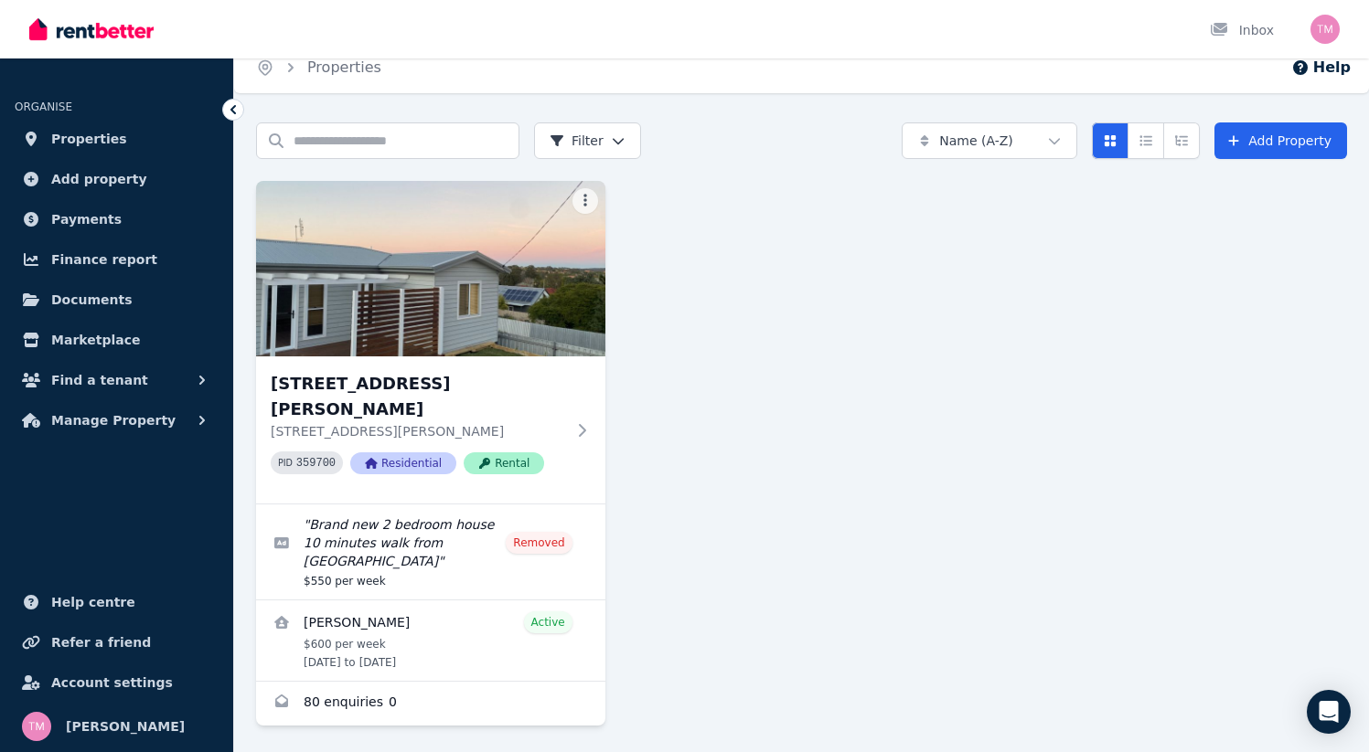
scroll to position [41, 0]
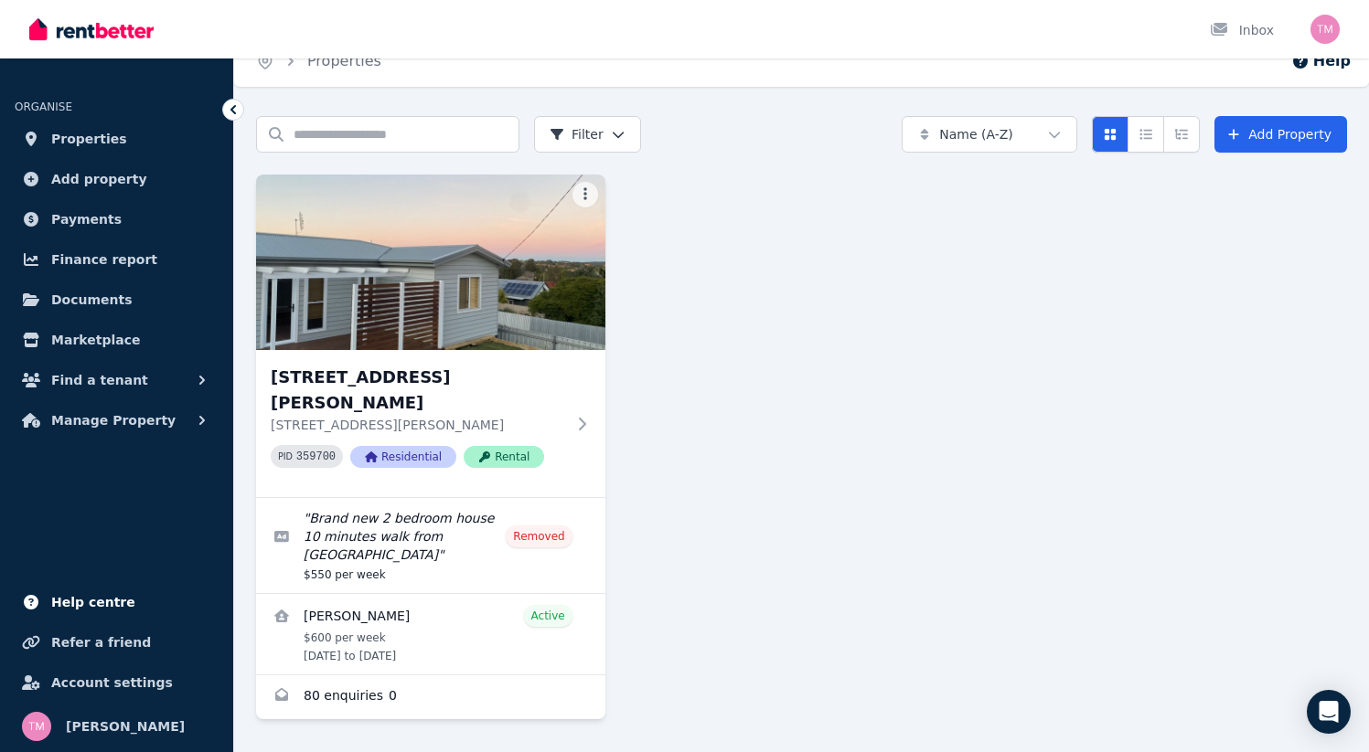
click at [75, 605] on span "Help centre" at bounding box center [93, 603] width 84 height 22
click at [95, 296] on span "Documents" at bounding box center [91, 300] width 81 height 22
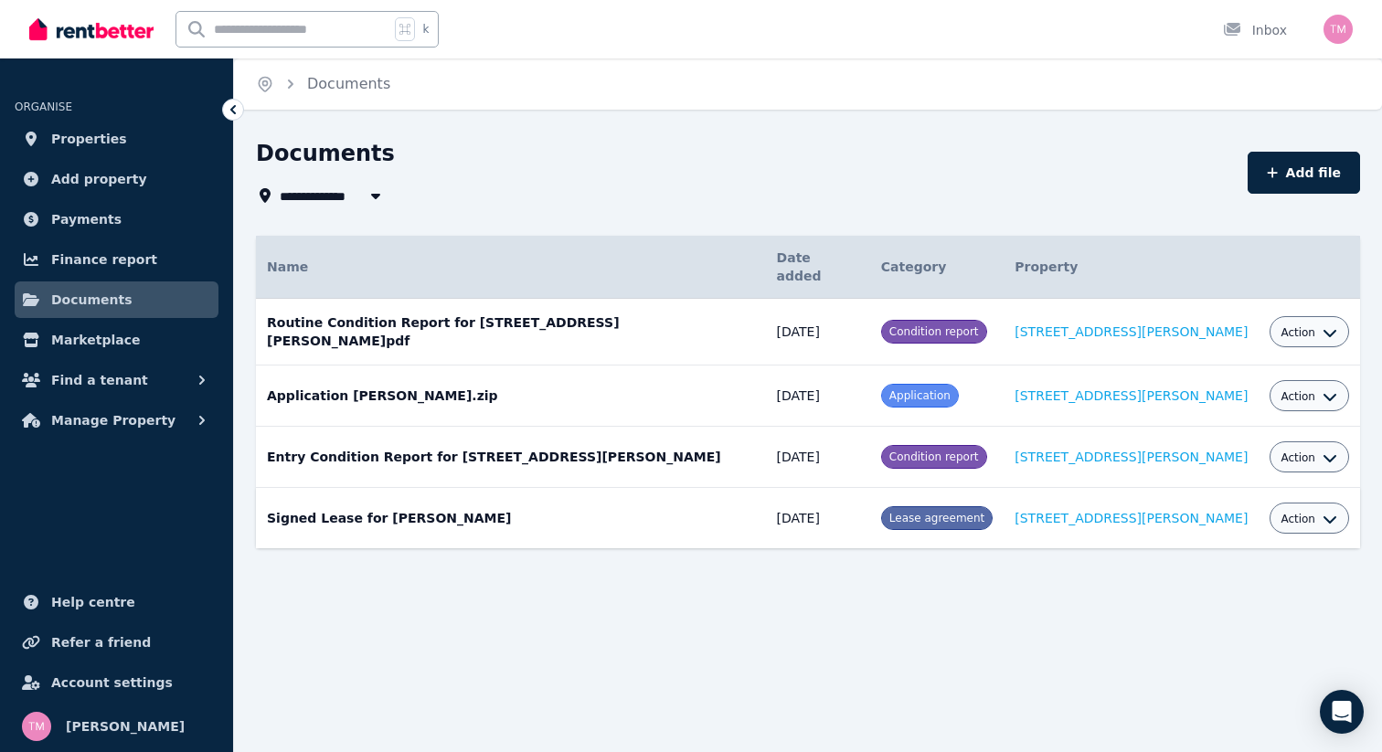
click at [1296, 512] on span "Action" at bounding box center [1298, 519] width 35 height 15
click at [1216, 577] on link "View" at bounding box center [1254, 593] width 176 height 33
click at [112, 424] on span "Manage Property" at bounding box center [113, 421] width 124 height 22
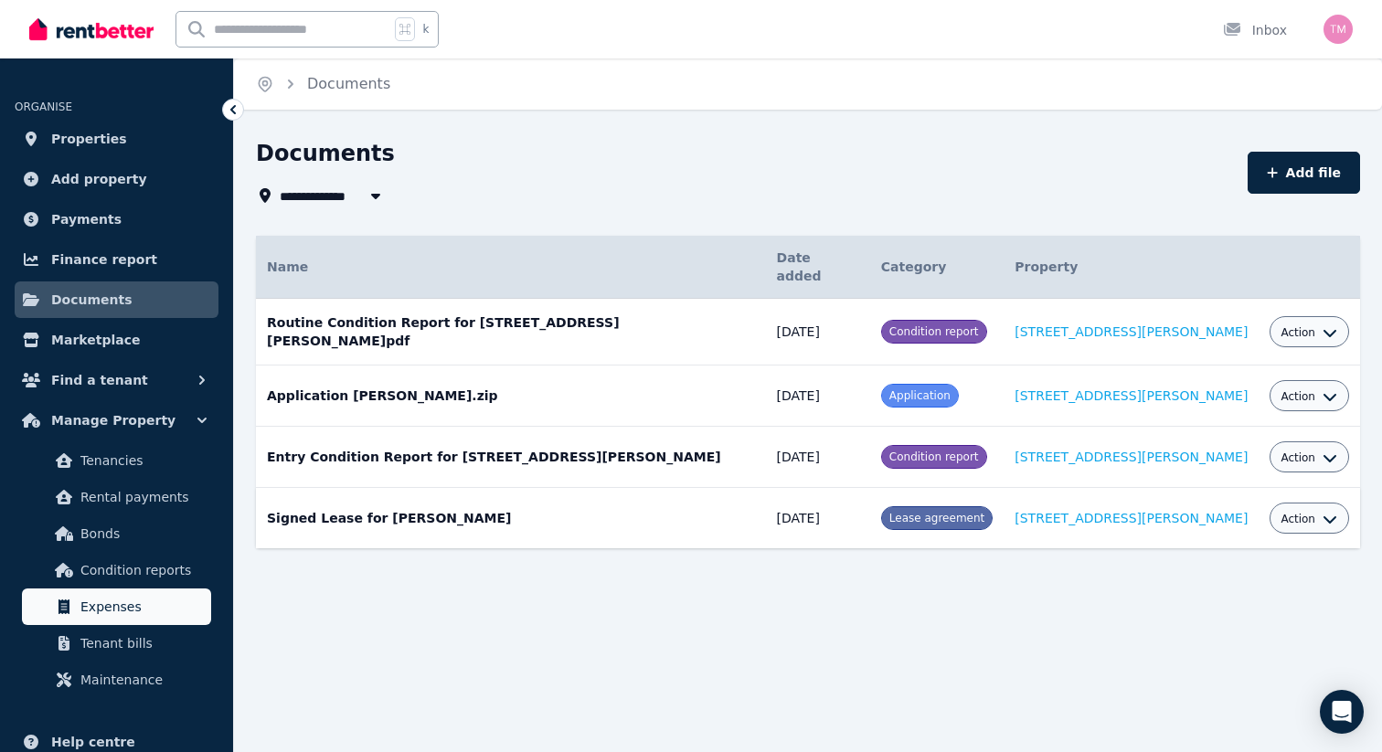
click at [136, 608] on span "Expenses" at bounding box center [141, 607] width 123 height 22
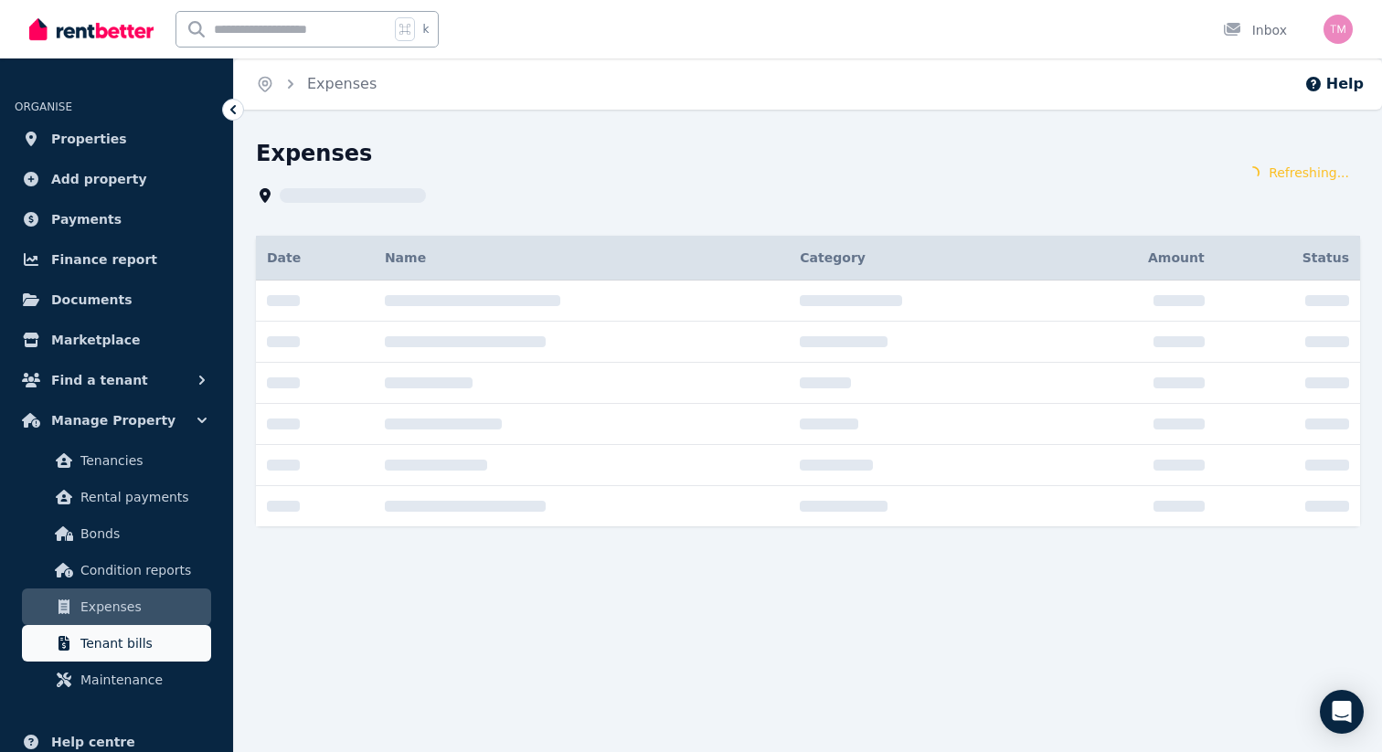
click at [123, 644] on span "Tenant bills" at bounding box center [141, 644] width 123 height 22
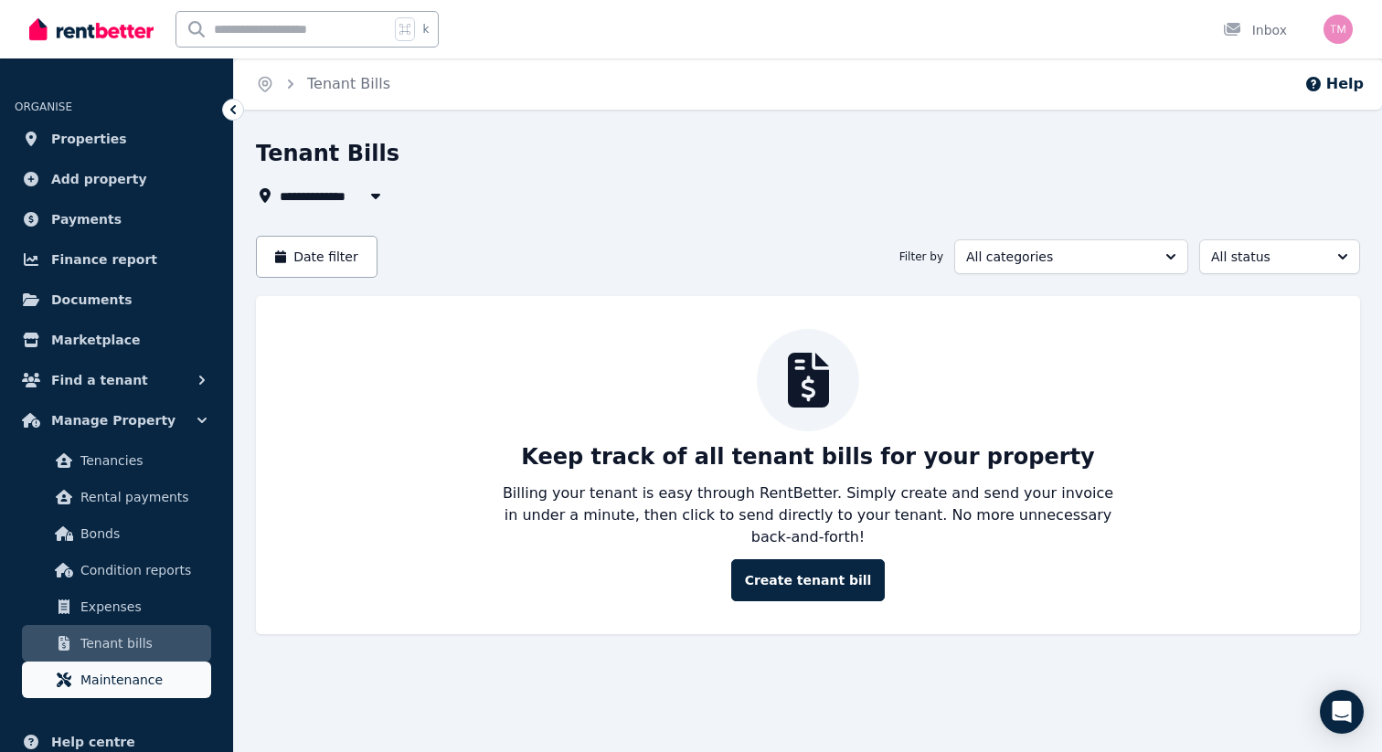
click at [124, 673] on span "Maintenance" at bounding box center [141, 680] width 123 height 22
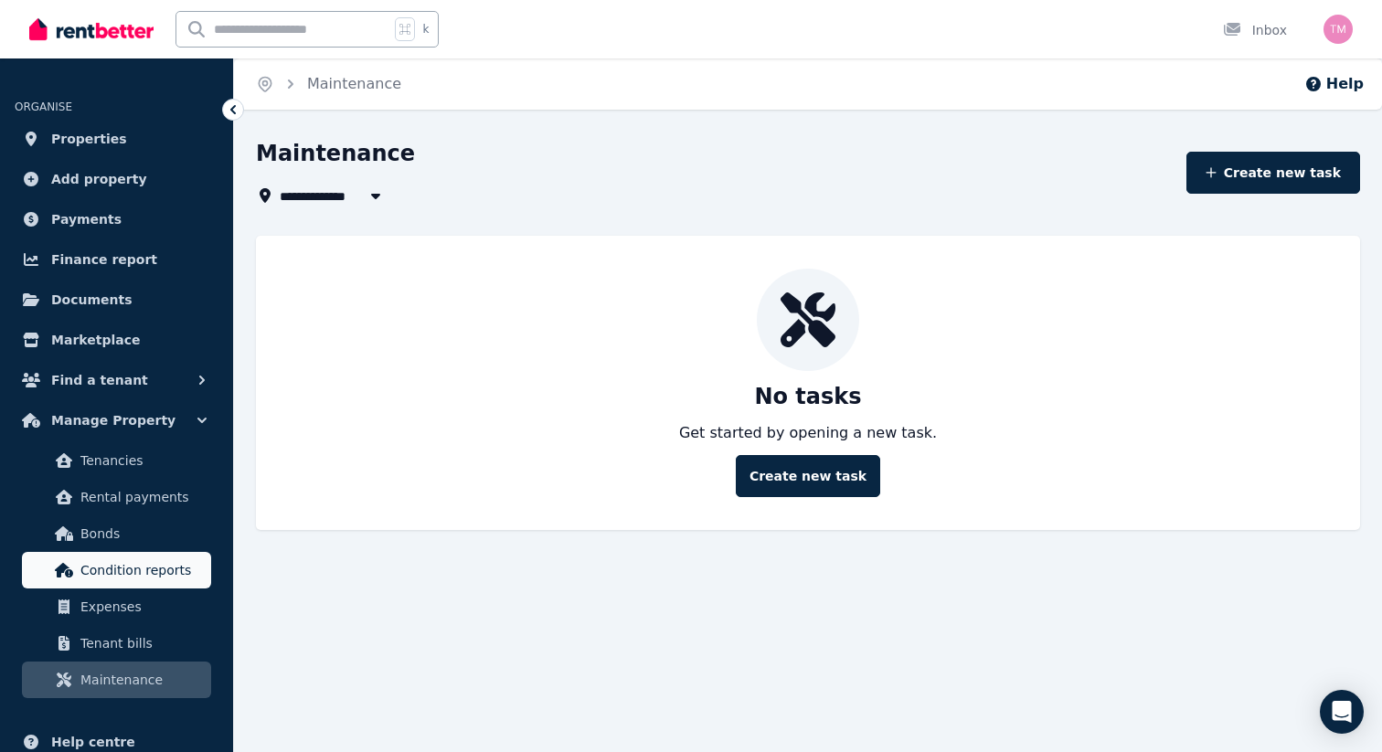
click at [117, 576] on span "Condition reports" at bounding box center [141, 571] width 123 height 22
